Goal: Communication & Community: Answer question/provide support

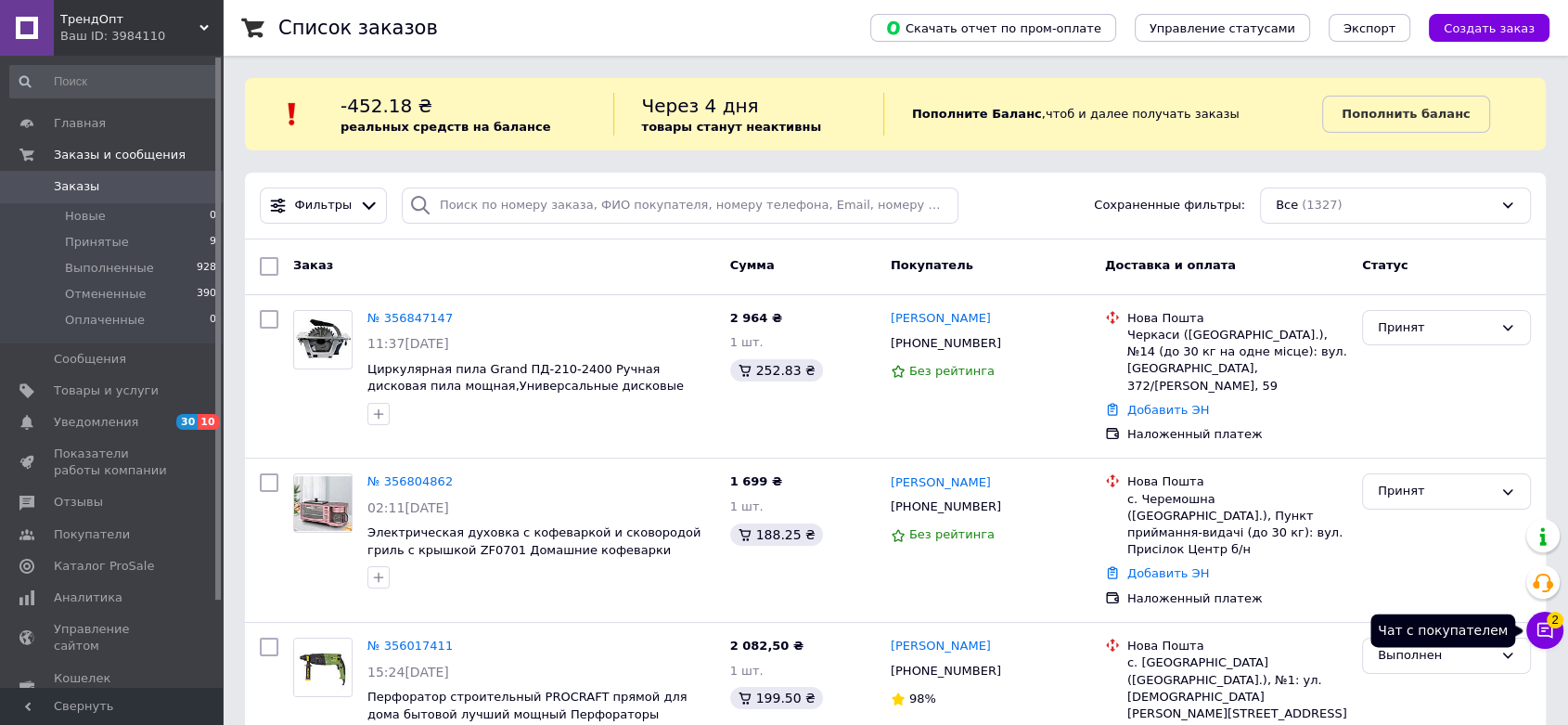
click at [1534, 630] on button "Чат с покупателем 2" at bounding box center [1544, 630] width 37 height 37
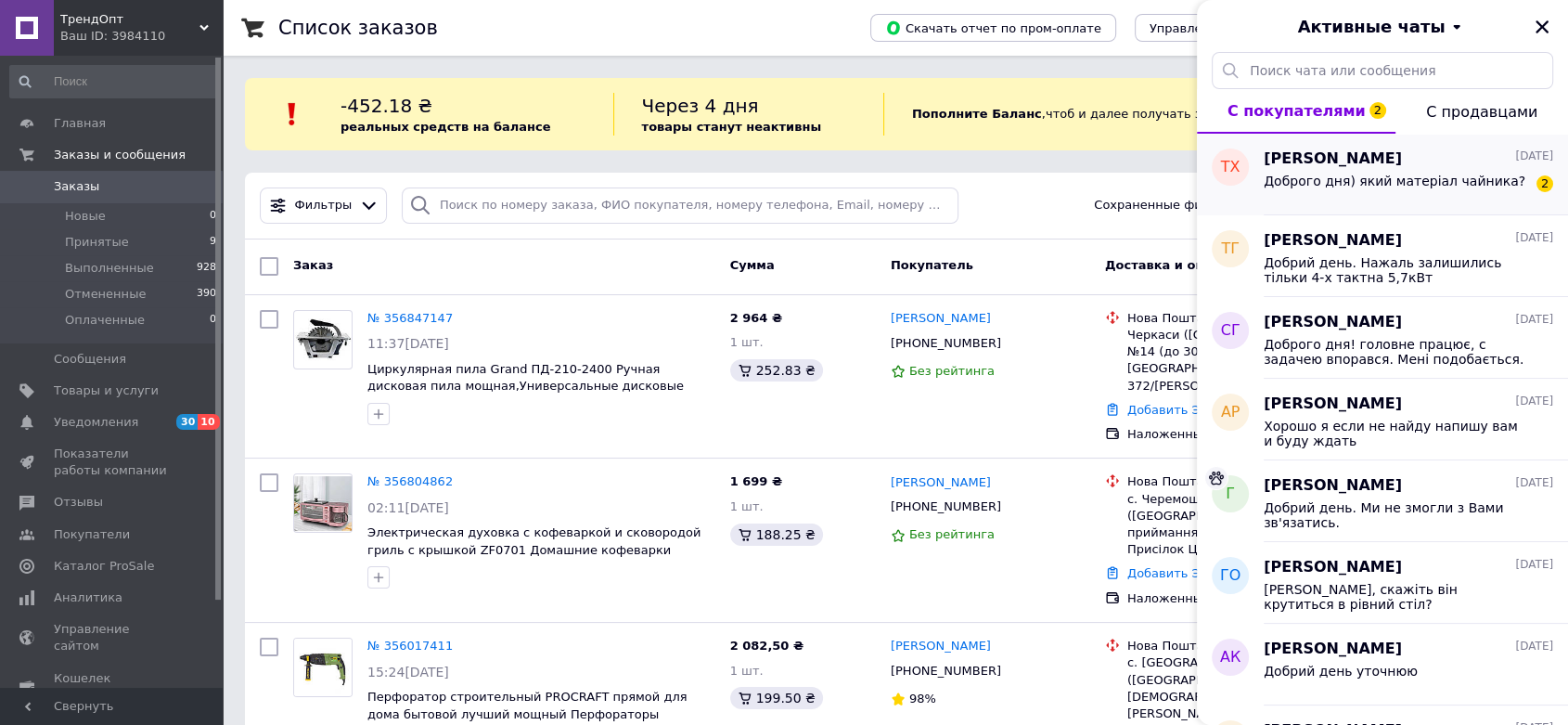
click at [1454, 179] on span "Доброго дня) який матеріал чайника?" at bounding box center [1394, 181] width 262 height 15
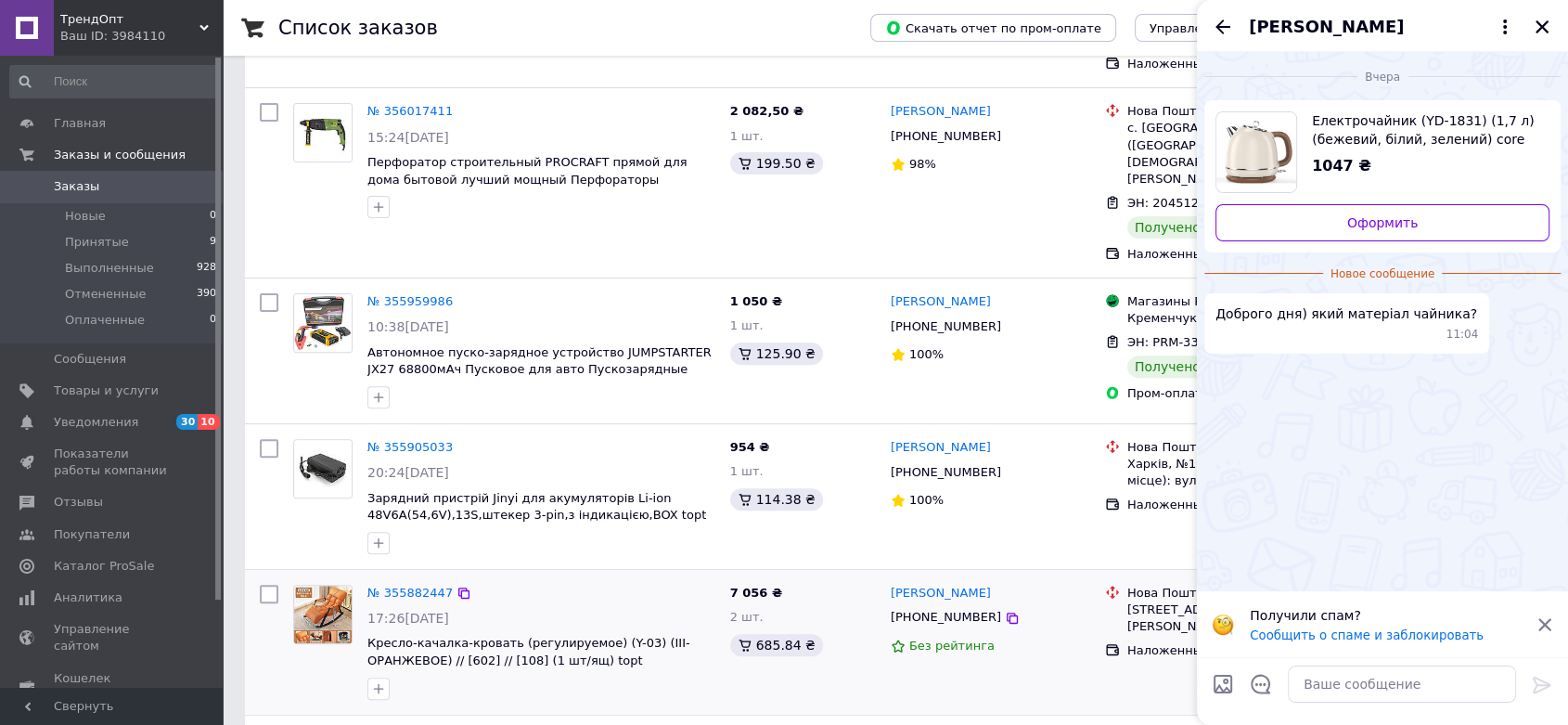
scroll to position [494, 0]
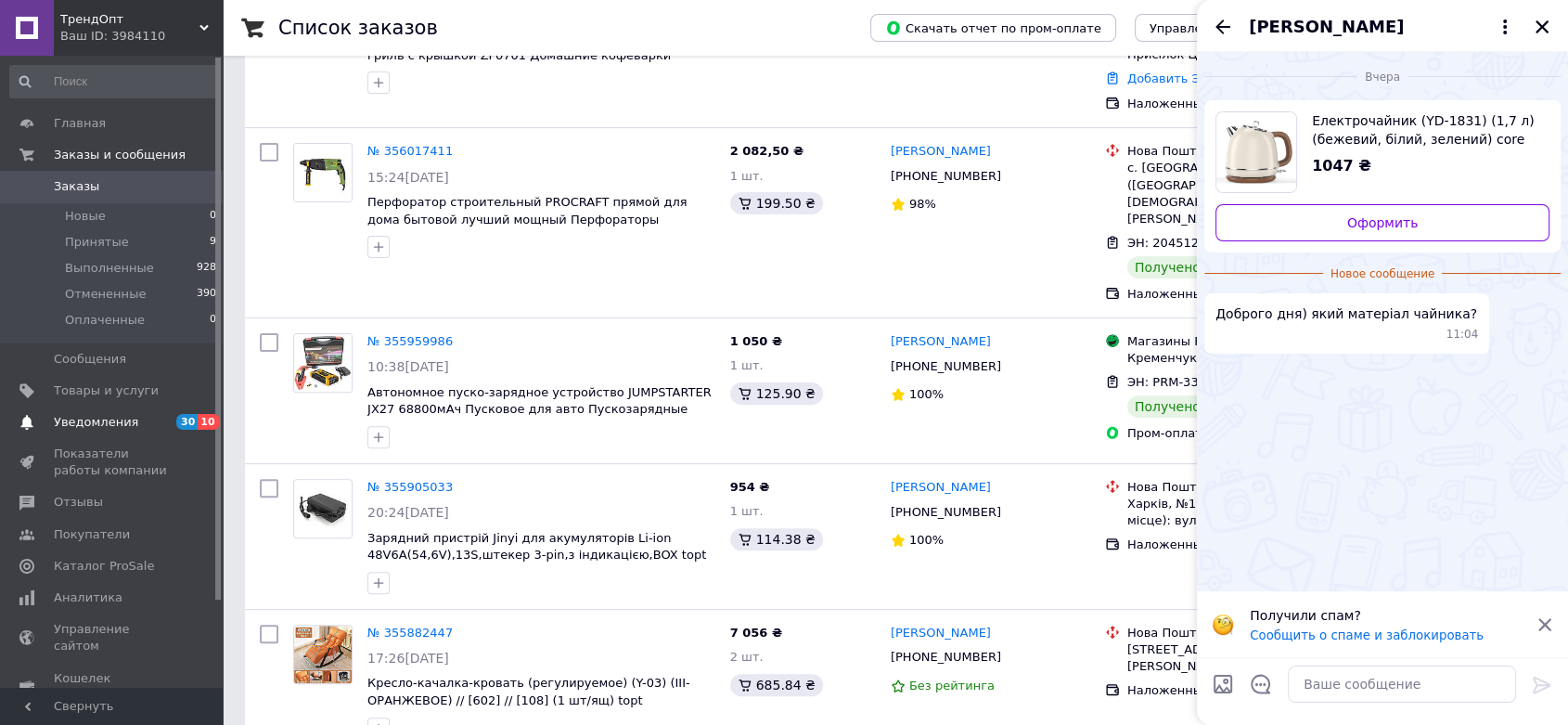
click at [172, 408] on link "Уведомления 30 10" at bounding box center [113, 422] width 228 height 31
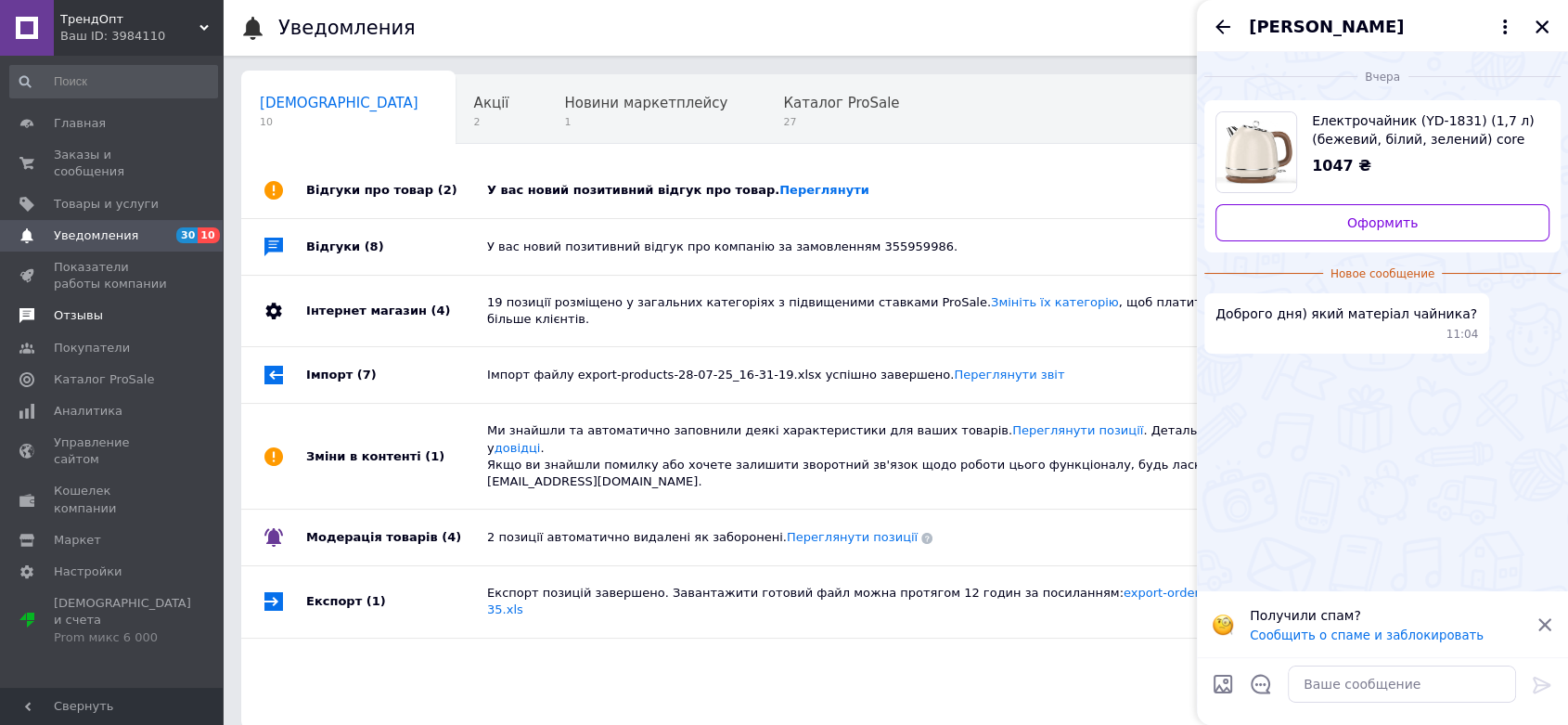
click at [79, 307] on span "Отзывы" at bounding box center [78, 316] width 49 height 17
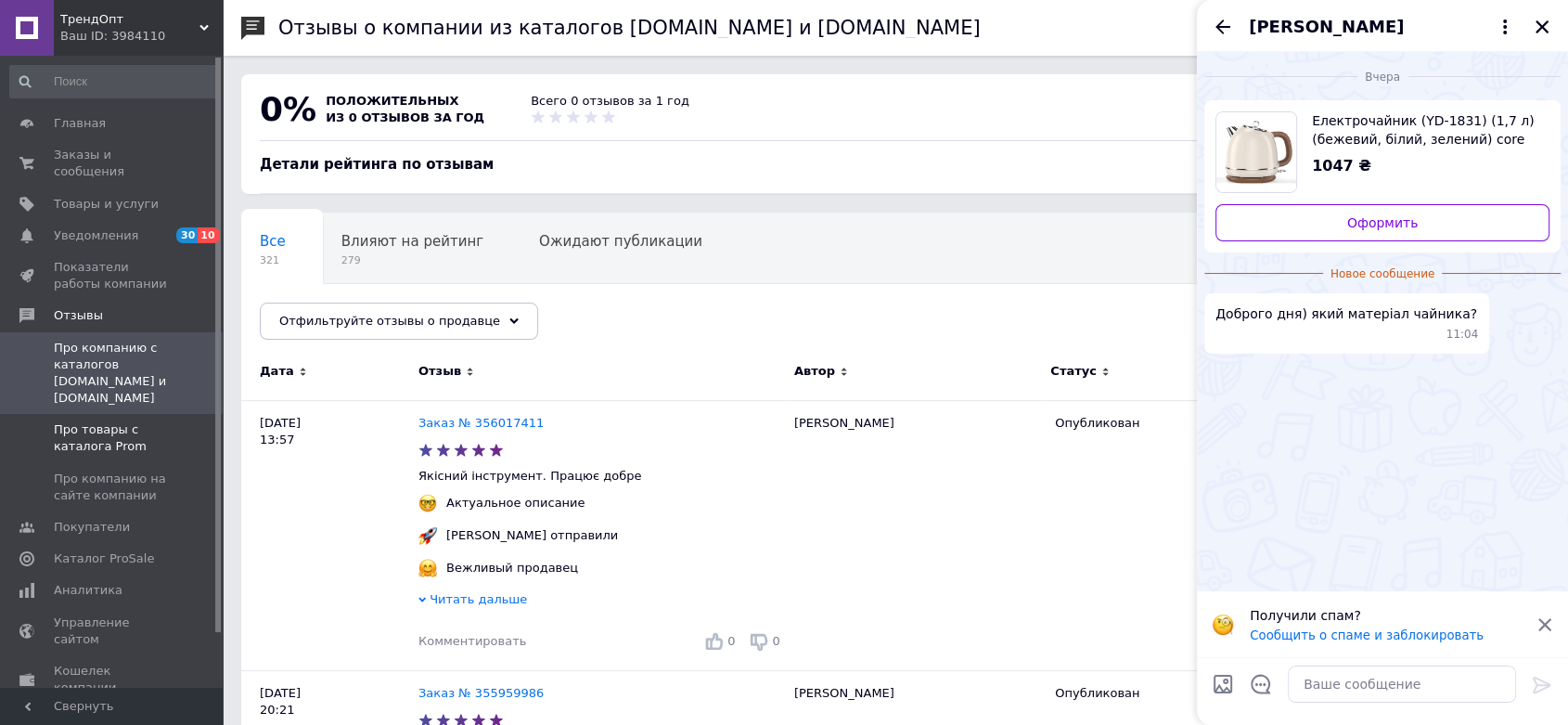
click at [93, 422] on span "Про товары с каталога Prom" at bounding box center [112, 438] width 118 height 33
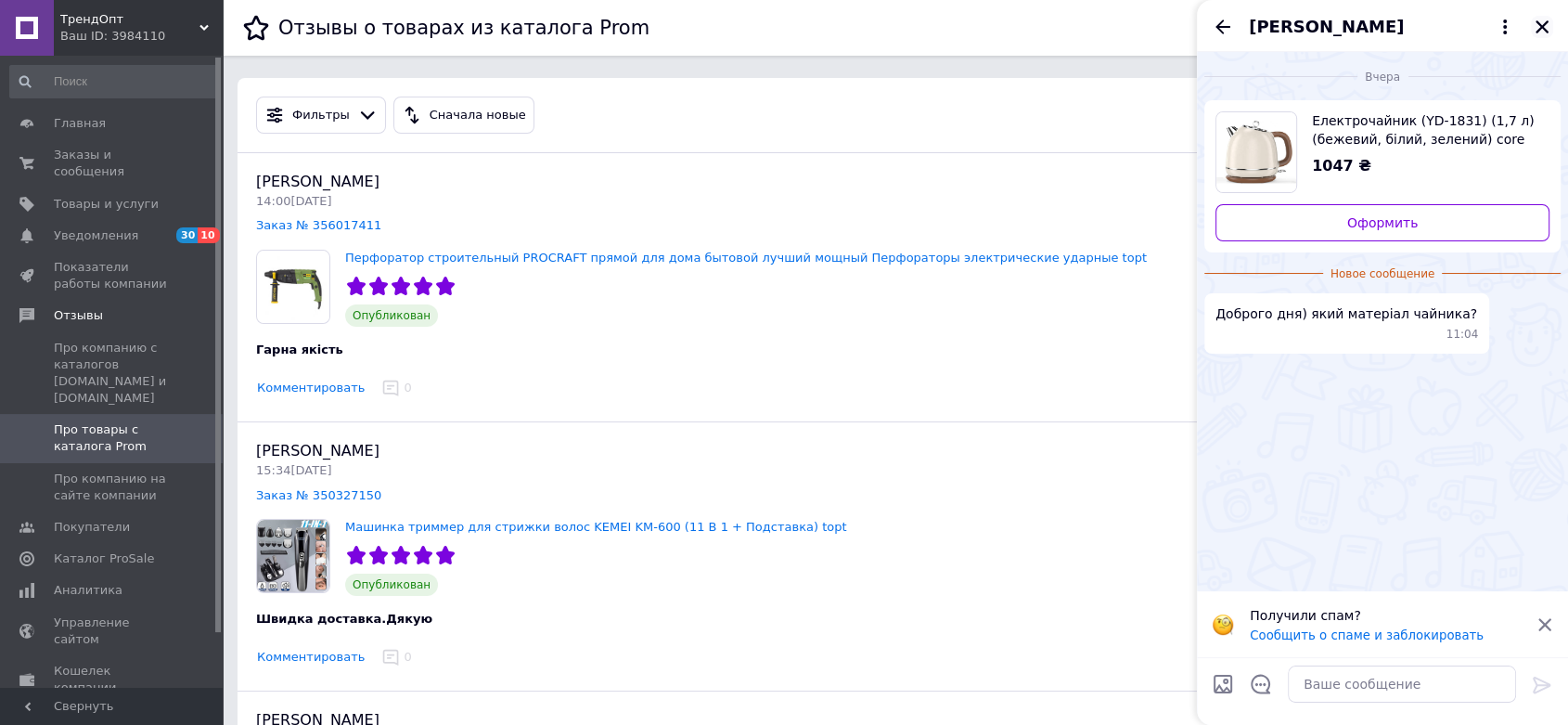
click at [1538, 22] on icon "Закрыть" at bounding box center [1542, 27] width 13 height 13
